Goal: Find specific page/section: Find specific page/section

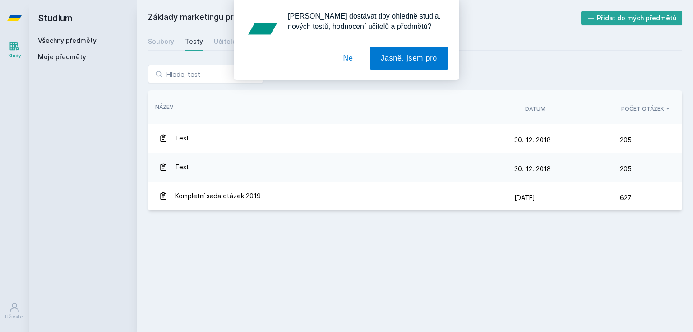
click at [155, 47] on div "[PERSON_NAME] dostávat tipy ohledně studia, nových testů, hodnocení učitelů a p…" at bounding box center [346, 40] width 693 height 80
click at [156, 45] on div "[PERSON_NAME] dostávat tipy ohledně studia, nových testů, hodnocení učitelů a p…" at bounding box center [346, 40] width 693 height 80
click at [350, 59] on button "Ne" at bounding box center [348, 58] width 32 height 23
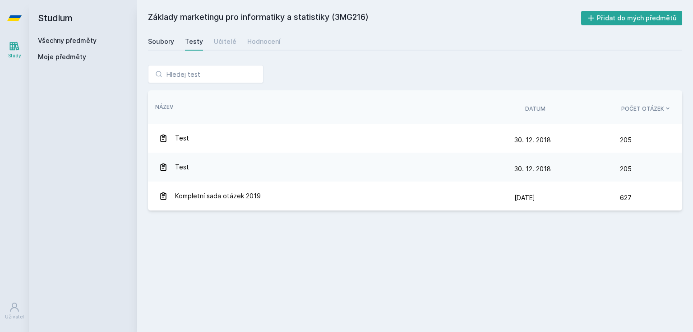
click at [156, 45] on div "Soubory" at bounding box center [161, 41] width 26 height 9
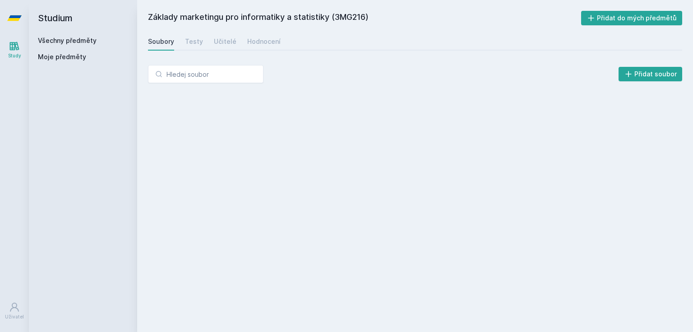
click at [91, 42] on link "Všechny předměty" at bounding box center [67, 41] width 59 height 8
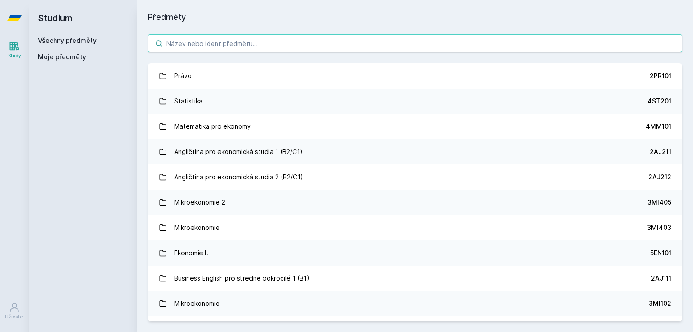
click at [199, 39] on input "search" at bounding box center [415, 43] width 534 height 18
paste input "4EK212"
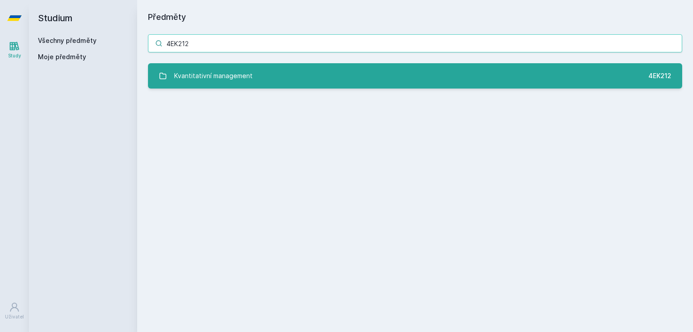
type input "4EK212"
click at [226, 68] on div "Kvantitativní management" at bounding box center [213, 76] width 79 height 18
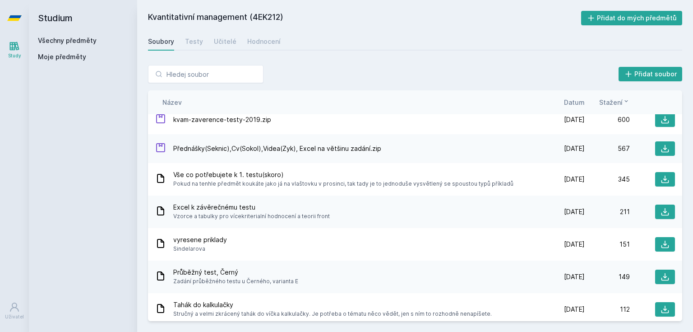
scroll to position [72, 0]
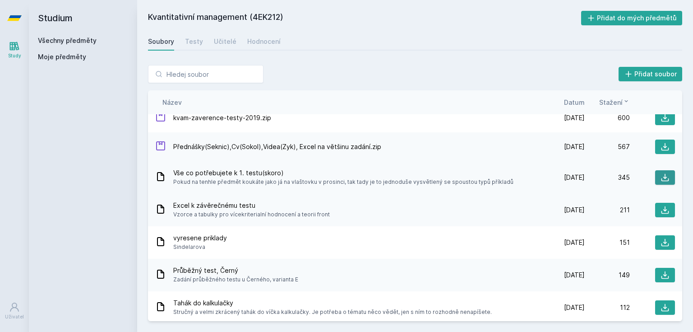
click at [662, 181] on icon at bounding box center [665, 177] width 9 height 9
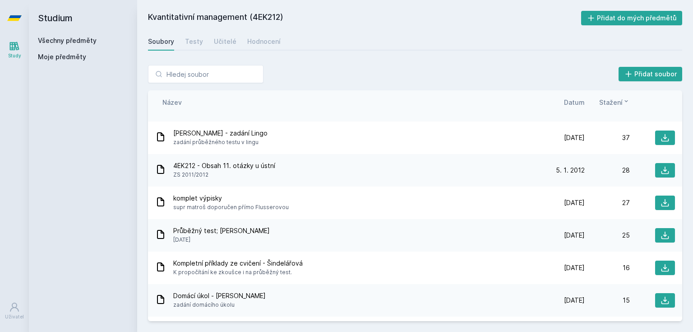
scroll to position [506, 0]
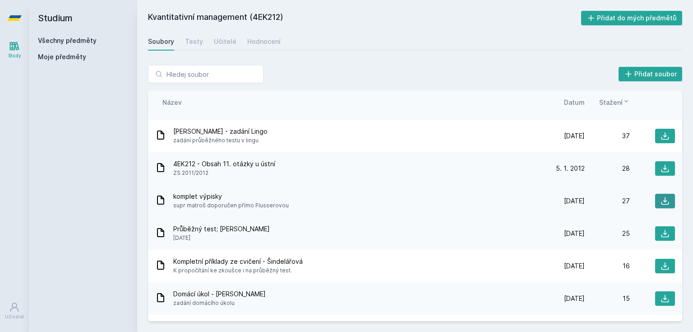
click at [666, 201] on button at bounding box center [665, 201] width 20 height 14
